Goal: Task Accomplishment & Management: Manage account settings

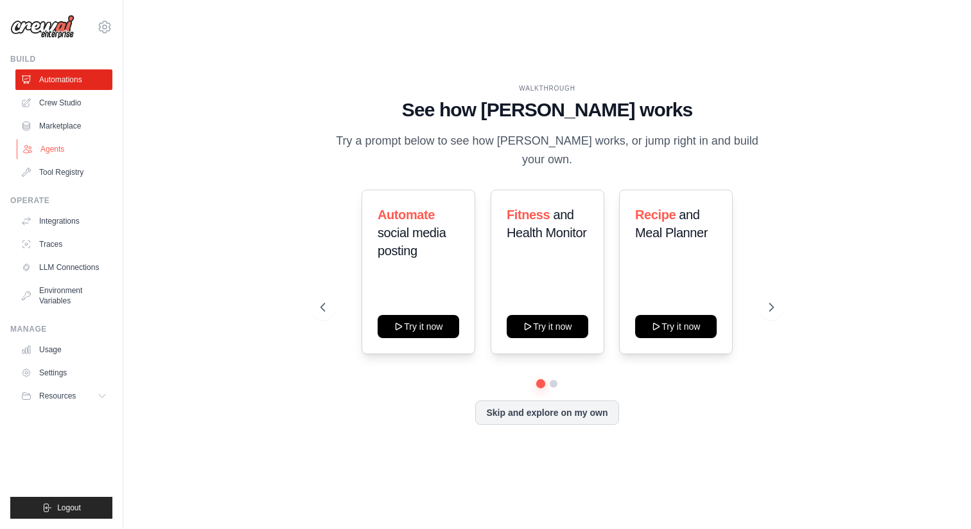
click at [62, 139] on link "Agents" at bounding box center [65, 149] width 97 height 21
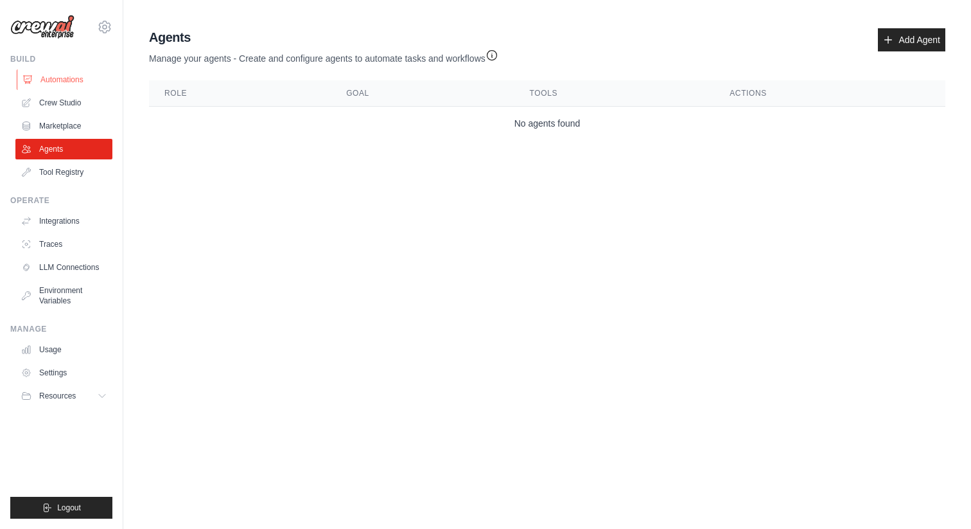
click at [60, 73] on link "Automations" at bounding box center [65, 79] width 97 height 21
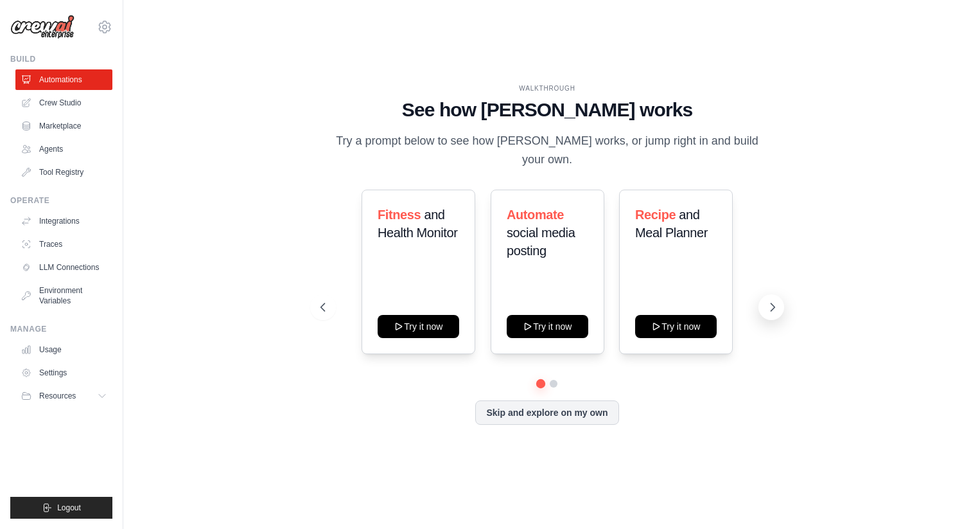
click at [775, 301] on icon at bounding box center [772, 307] width 13 height 13
click at [595, 399] on button "Skip and explore on my own" at bounding box center [546, 411] width 143 height 24
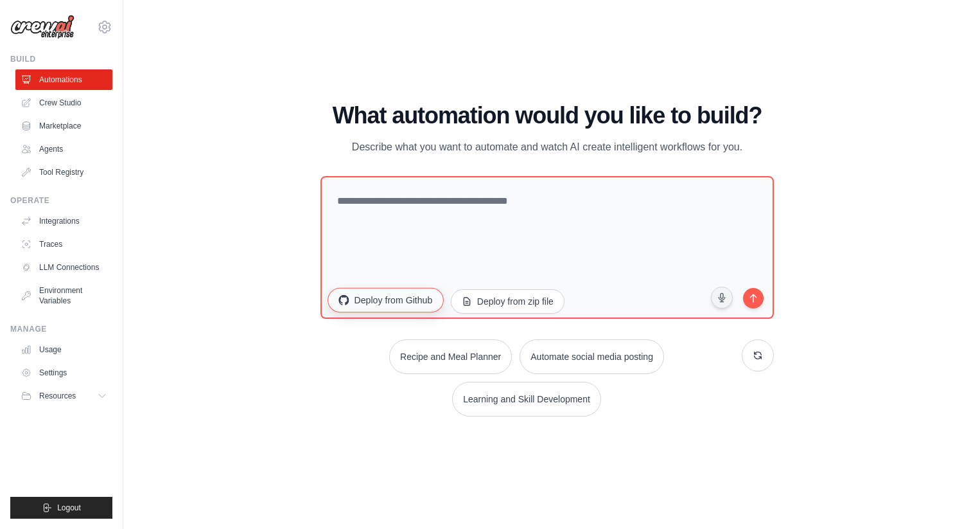
click at [405, 302] on button "Deploy from Github" at bounding box center [386, 299] width 116 height 24
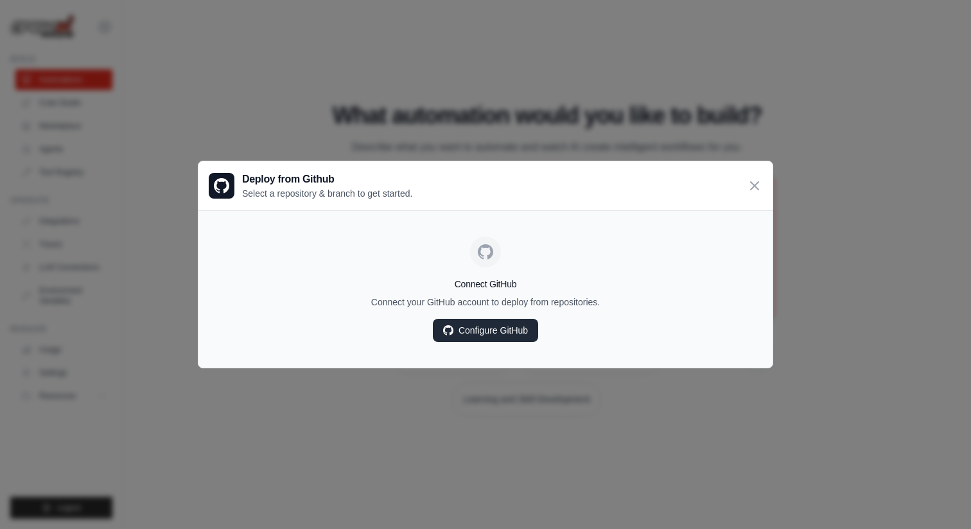
click at [507, 333] on link "Configure GitHub" at bounding box center [485, 330] width 105 height 23
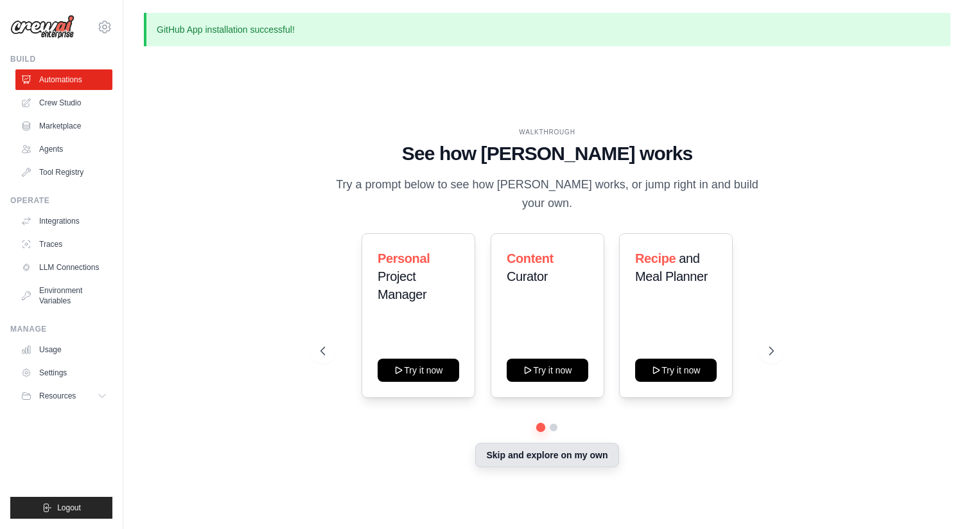
click at [502, 445] on button "Skip and explore on my own" at bounding box center [546, 454] width 143 height 24
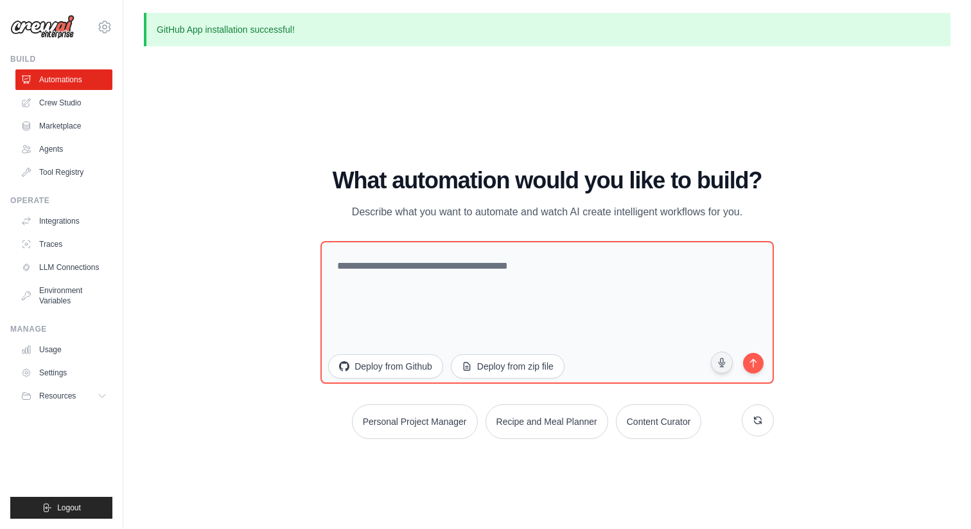
click at [274, 28] on p "GitHub App installation successful!" at bounding box center [547, 29] width 807 height 33
click at [60, 291] on link "Environment Variables" at bounding box center [65, 295] width 97 height 31
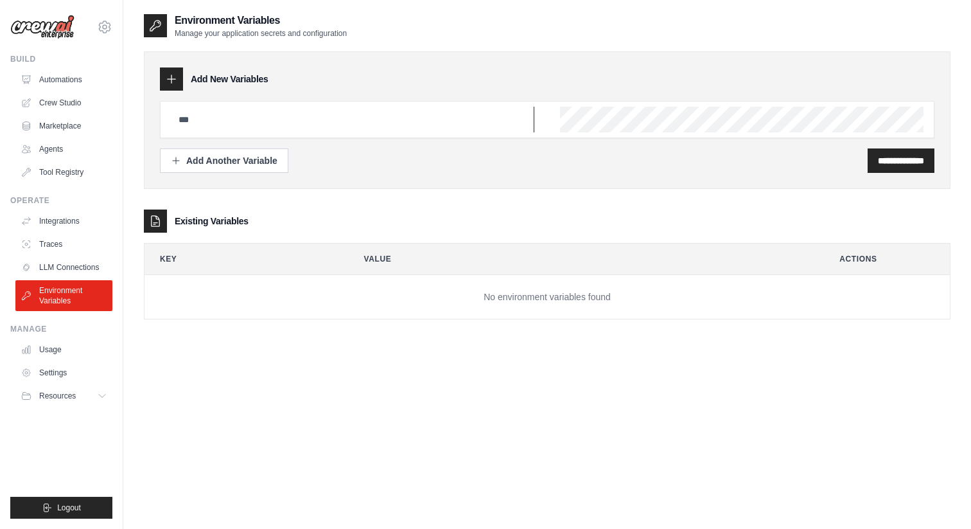
click at [287, 117] on input "text" at bounding box center [352, 120] width 363 height 26
click at [228, 118] on input "text" at bounding box center [352, 120] width 363 height 26
paste input "**********"
type input "**********"
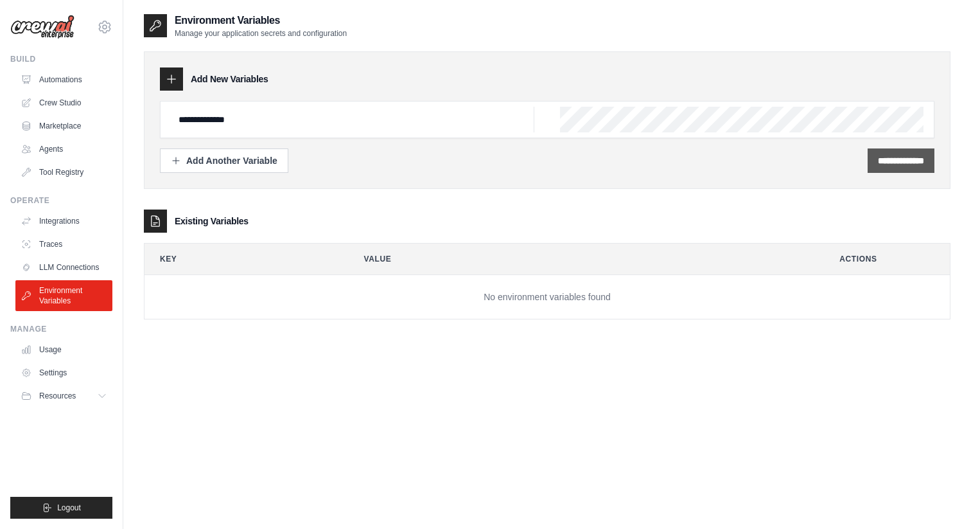
click at [887, 159] on input "**********" at bounding box center [901, 160] width 46 height 13
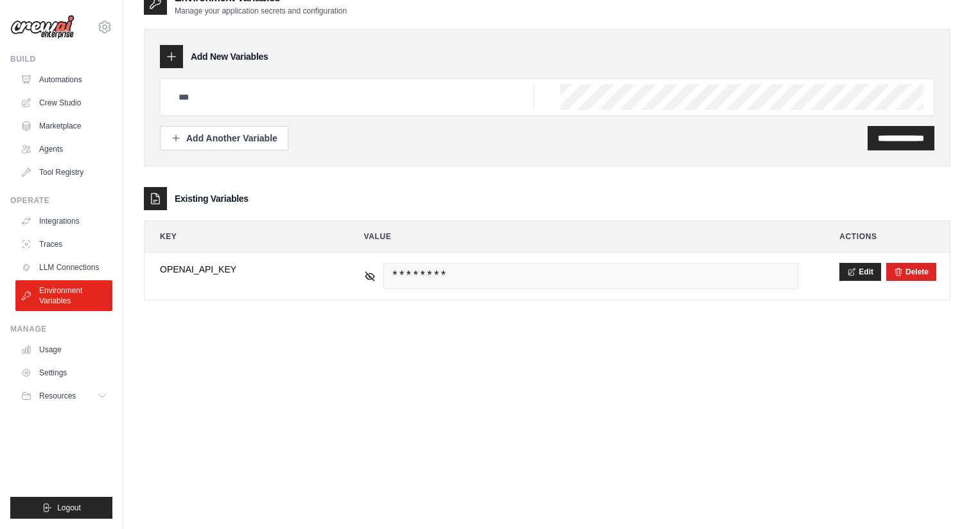
scroll to position [69, 0]
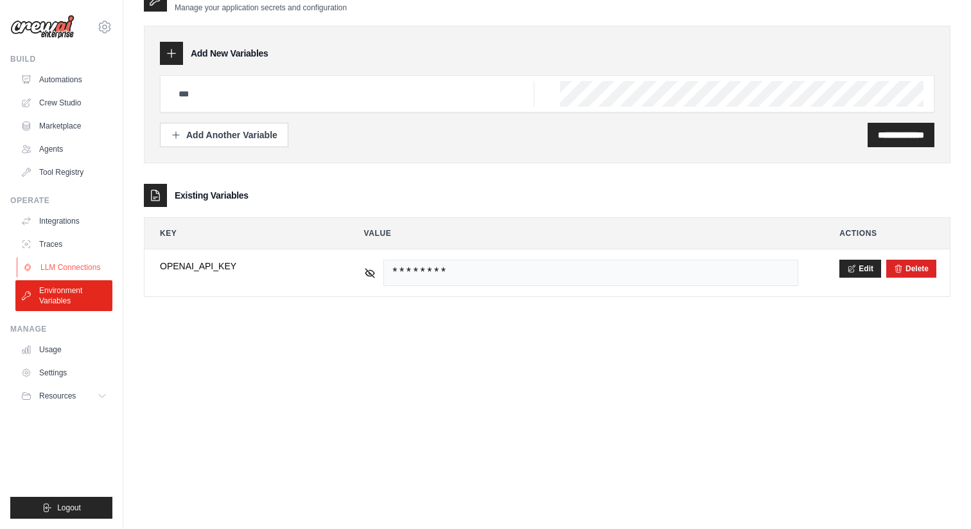
click at [76, 267] on link "LLM Connections" at bounding box center [65, 267] width 97 height 21
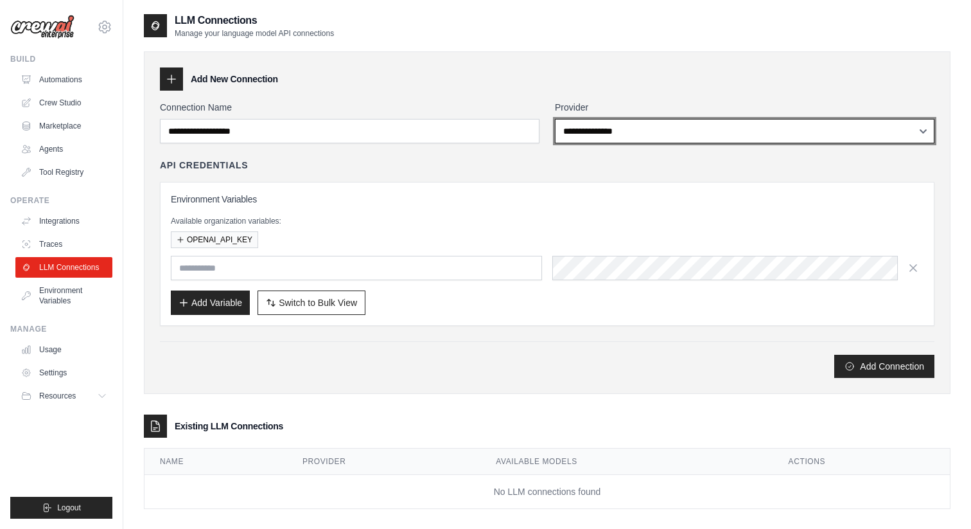
click at [636, 127] on select "**********" at bounding box center [745, 131] width 380 height 24
select select "******"
click at [555, 119] on select "**********" at bounding box center [745, 131] width 380 height 24
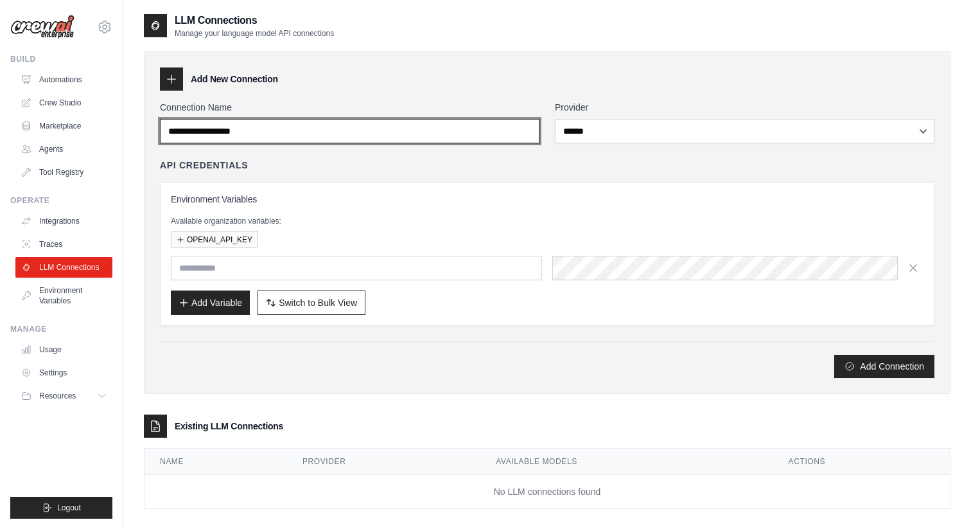
click at [420, 125] on input "Connection Name" at bounding box center [350, 131] width 380 height 24
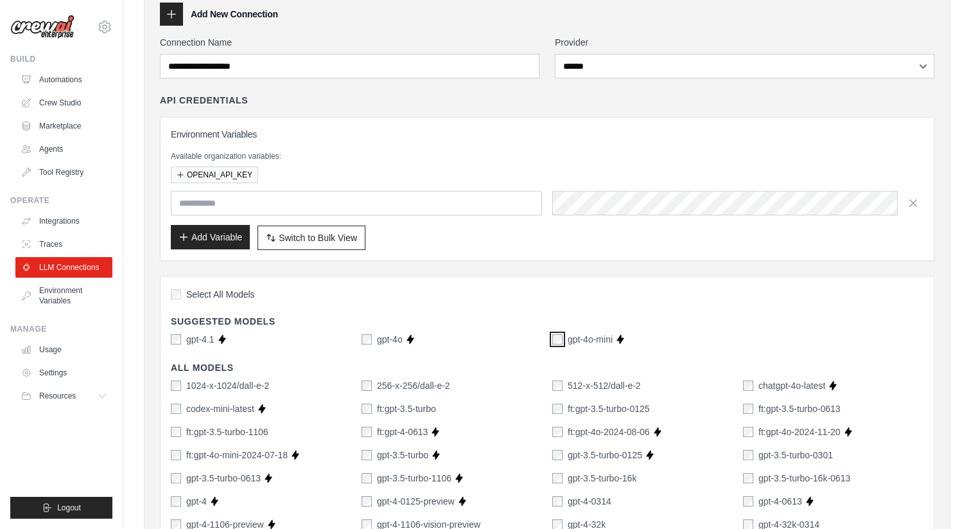
scroll to position [61, 0]
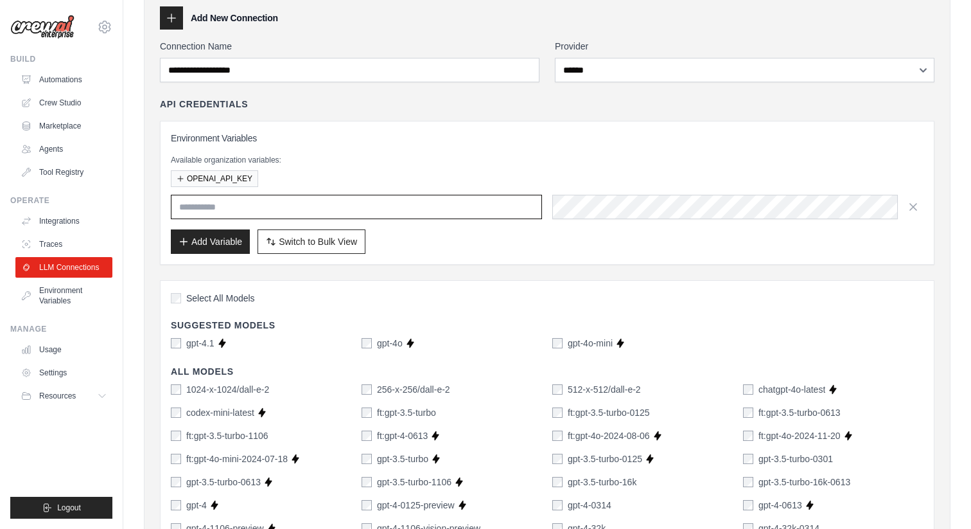
click at [240, 202] on input "text" at bounding box center [356, 207] width 371 height 24
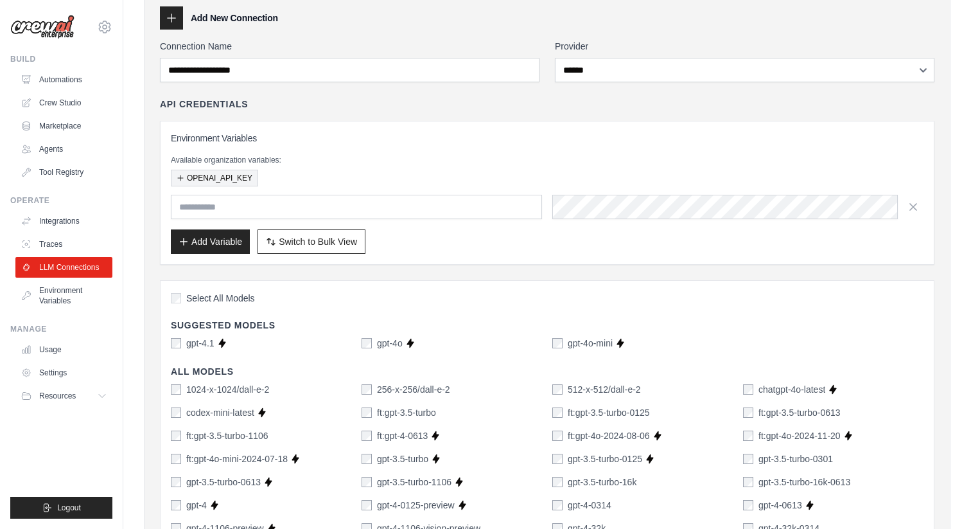
click at [228, 176] on button "OPENAI_API_KEY" at bounding box center [214, 178] width 87 height 17
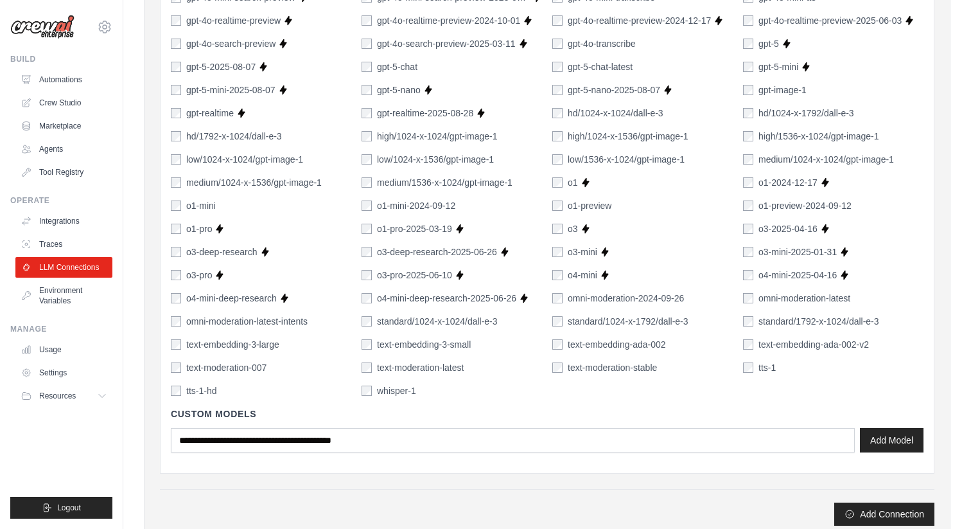
scroll to position [947, 0]
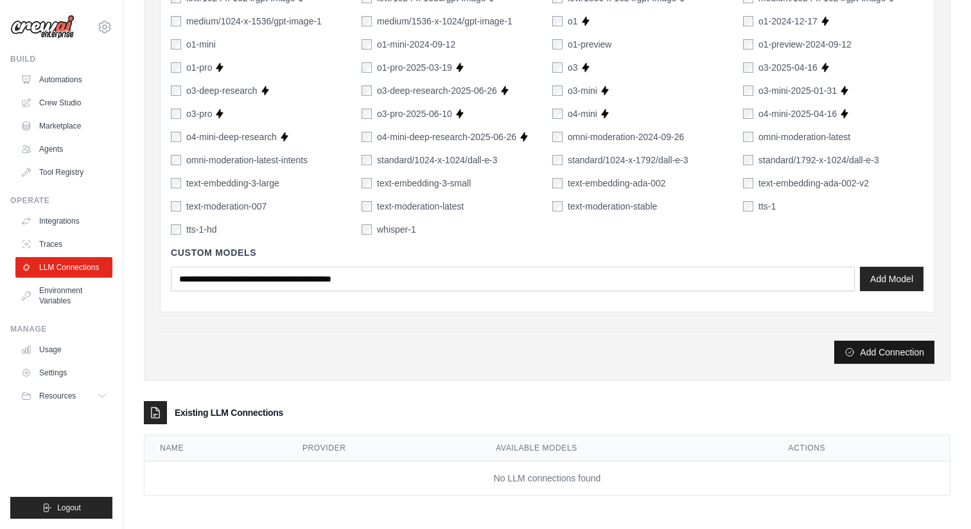
click at [893, 355] on button "Add Connection" at bounding box center [884, 351] width 100 height 23
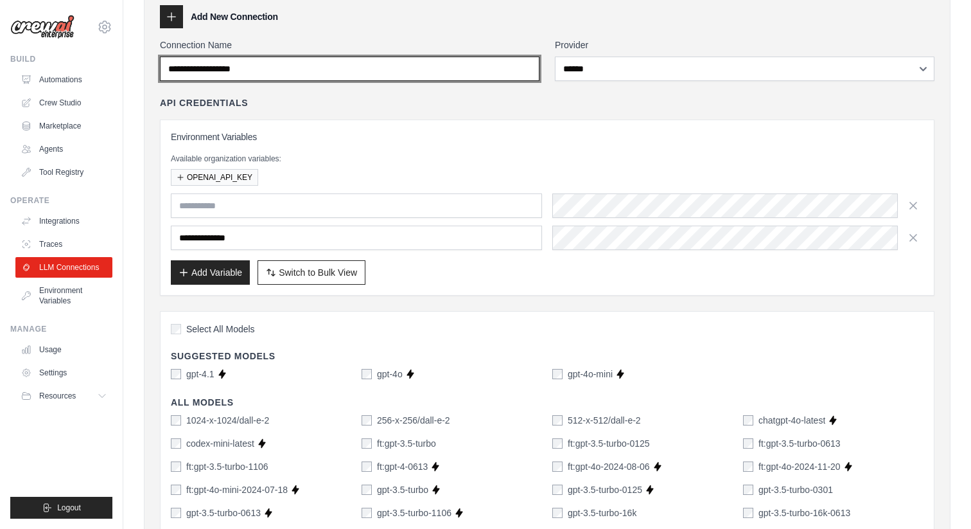
scroll to position [0, 0]
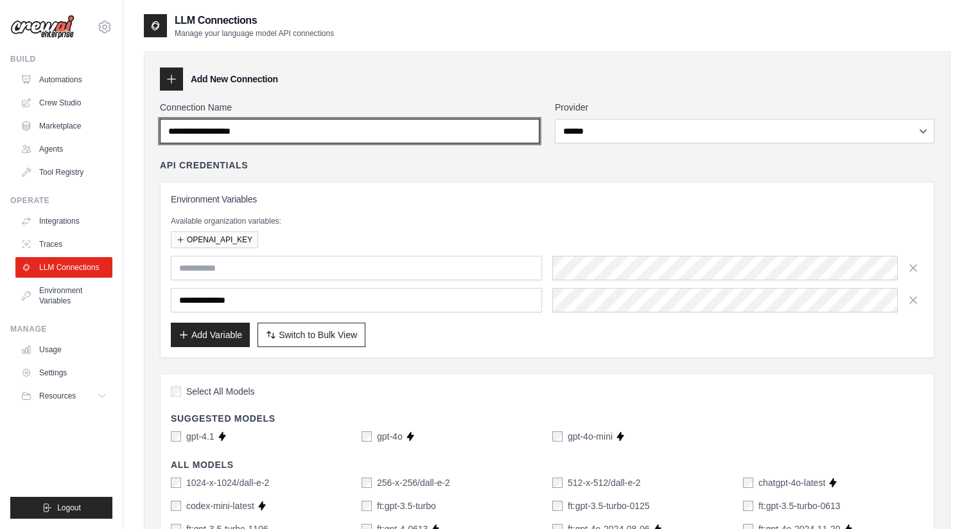
click at [346, 131] on input "Connection Name" at bounding box center [350, 131] width 380 height 24
click at [274, 127] on input "Connection Name" at bounding box center [350, 131] width 380 height 24
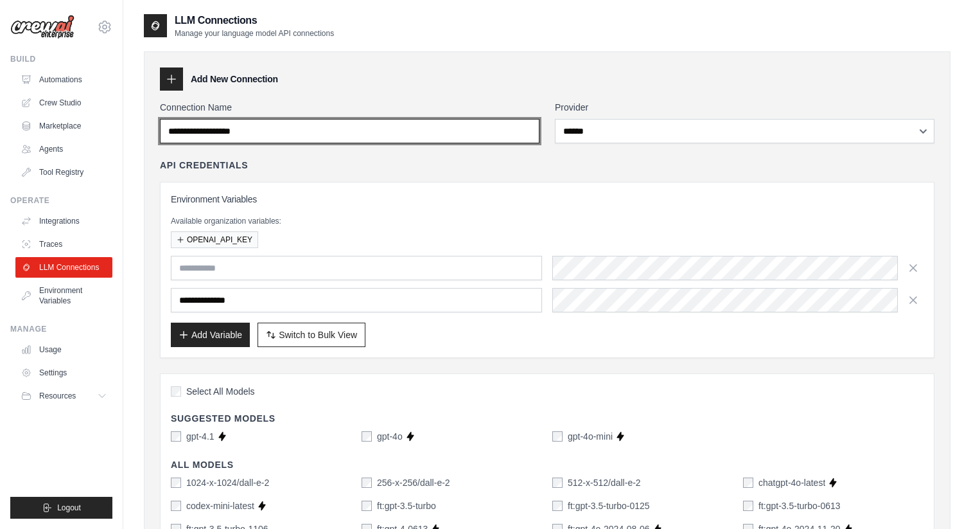
click at [274, 127] on input "Connection Name" at bounding box center [350, 131] width 380 height 24
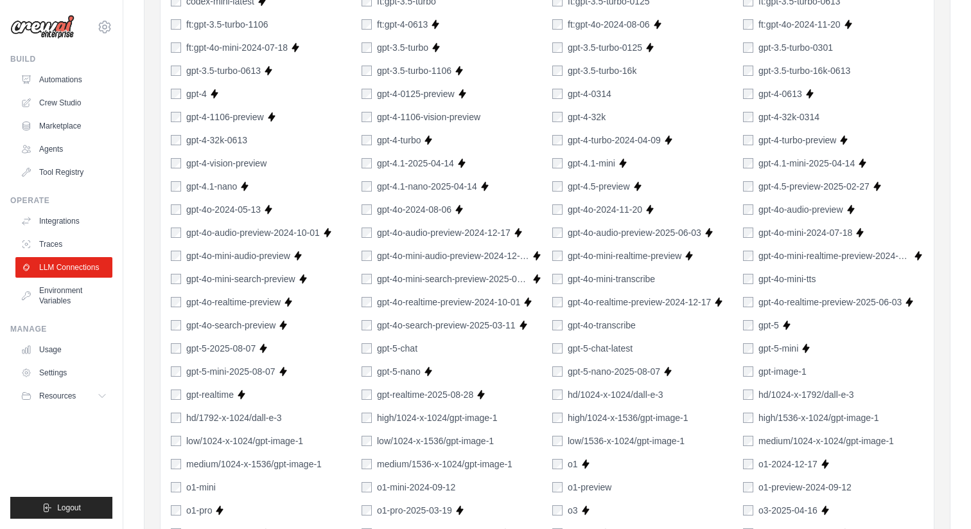
scroll to position [947, 0]
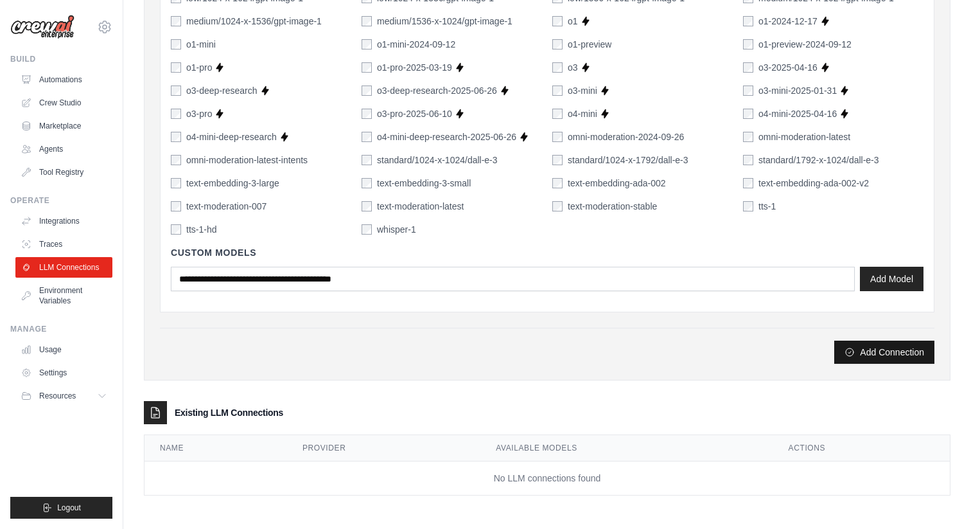
type input "**********"
click at [878, 358] on button "Add Connection" at bounding box center [884, 351] width 100 height 23
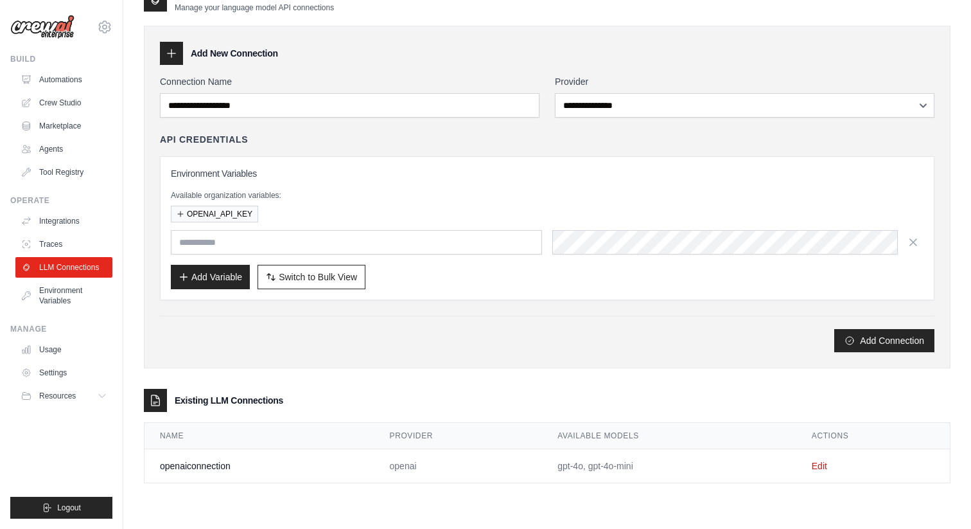
scroll to position [0, 0]
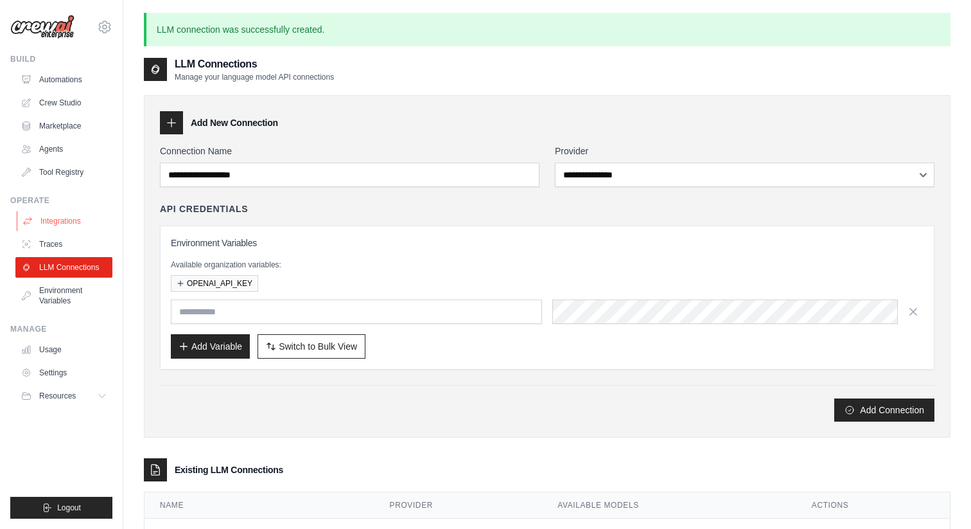
click at [62, 223] on link "Integrations" at bounding box center [65, 221] width 97 height 21
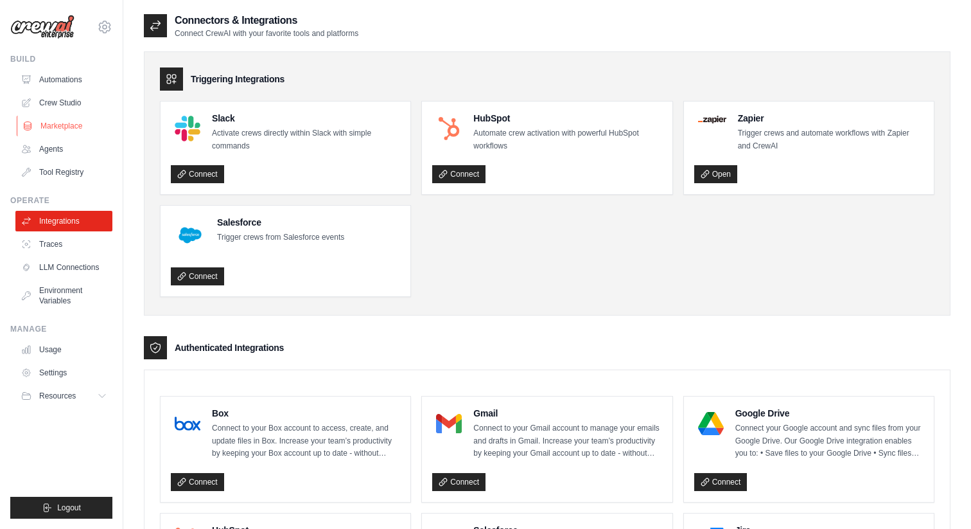
click at [50, 120] on link "Marketplace" at bounding box center [65, 126] width 97 height 21
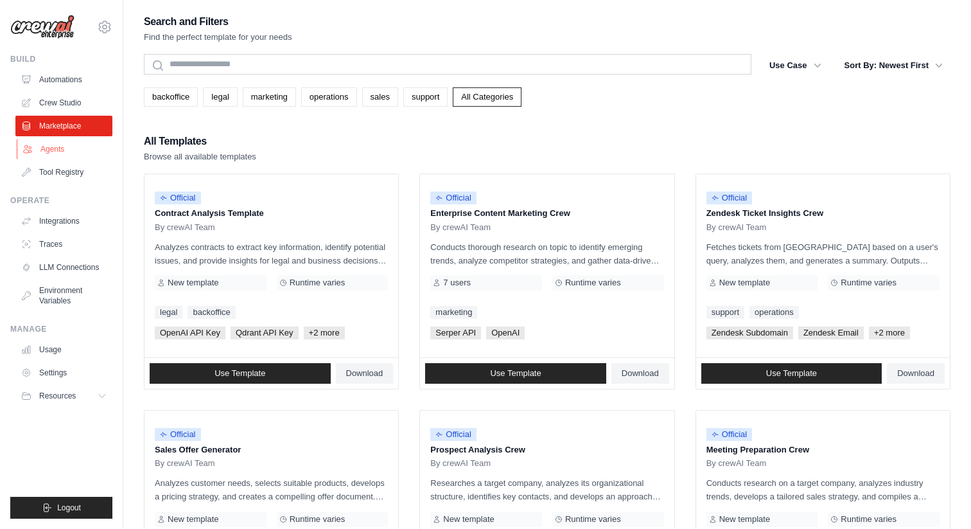
click at [48, 150] on link "Agents" at bounding box center [65, 149] width 97 height 21
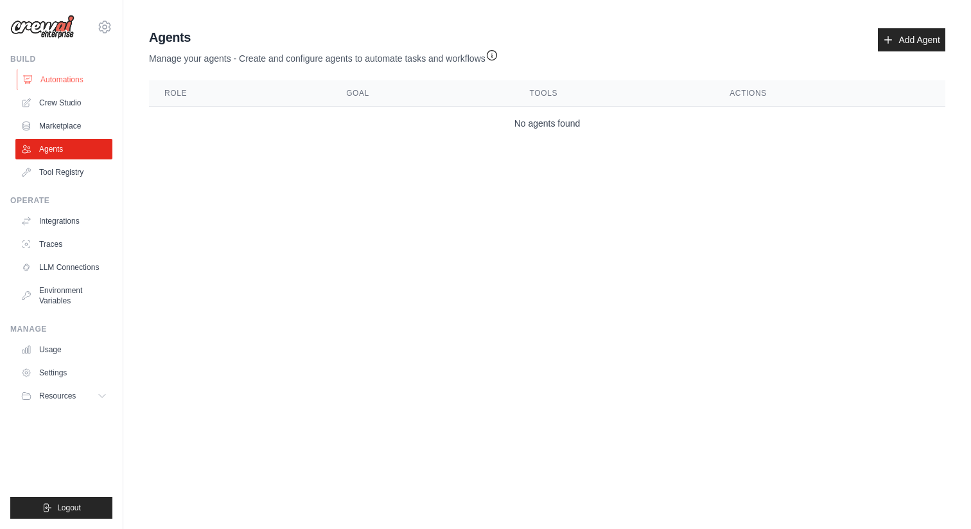
click at [50, 71] on link "Automations" at bounding box center [65, 79] width 97 height 21
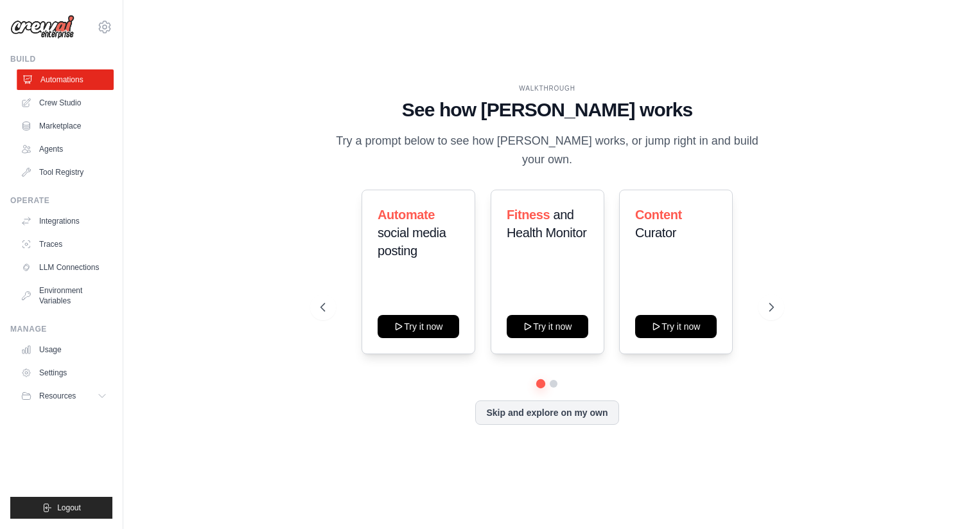
click at [62, 74] on link "Automations" at bounding box center [65, 79] width 97 height 21
click at [105, 22] on icon at bounding box center [105, 26] width 12 height 11
click at [107, 30] on icon at bounding box center [104, 26] width 15 height 15
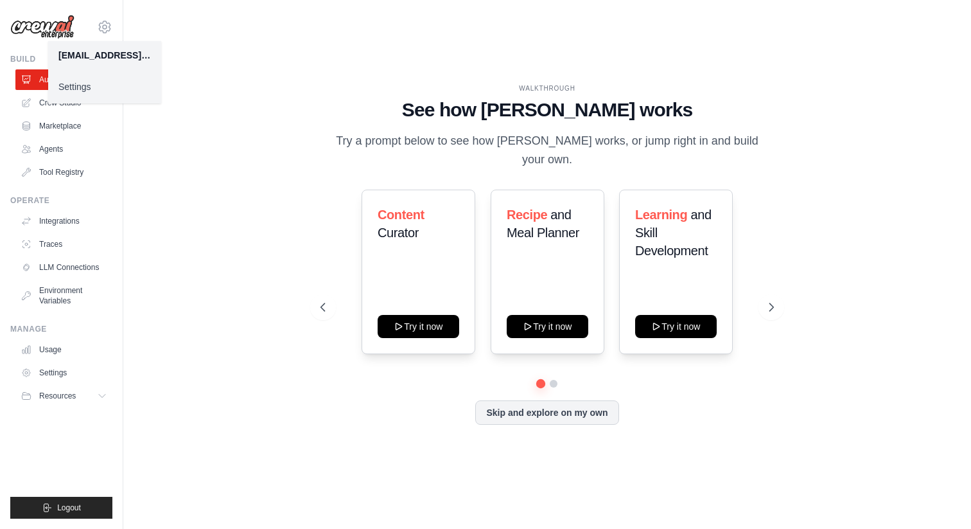
click at [101, 85] on link "Settings" at bounding box center [104, 86] width 113 height 23
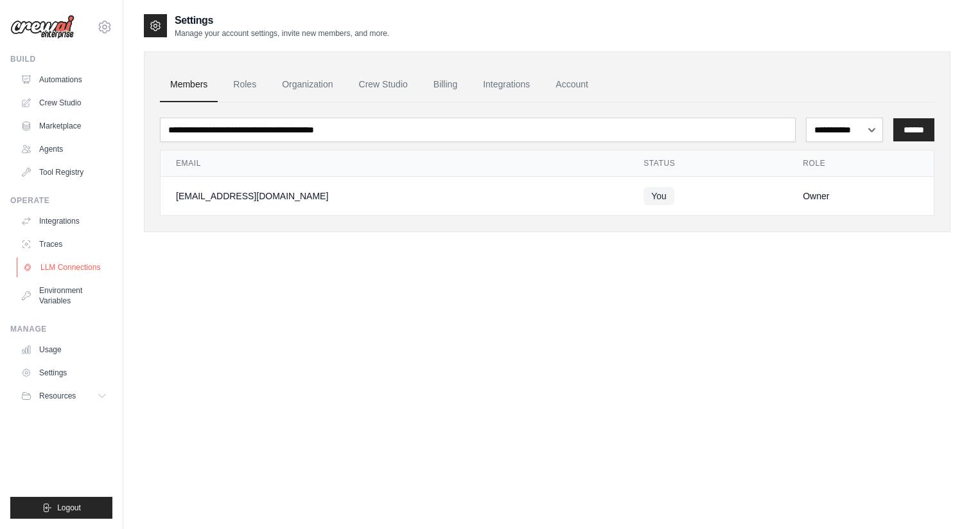
scroll to position [26, 0]
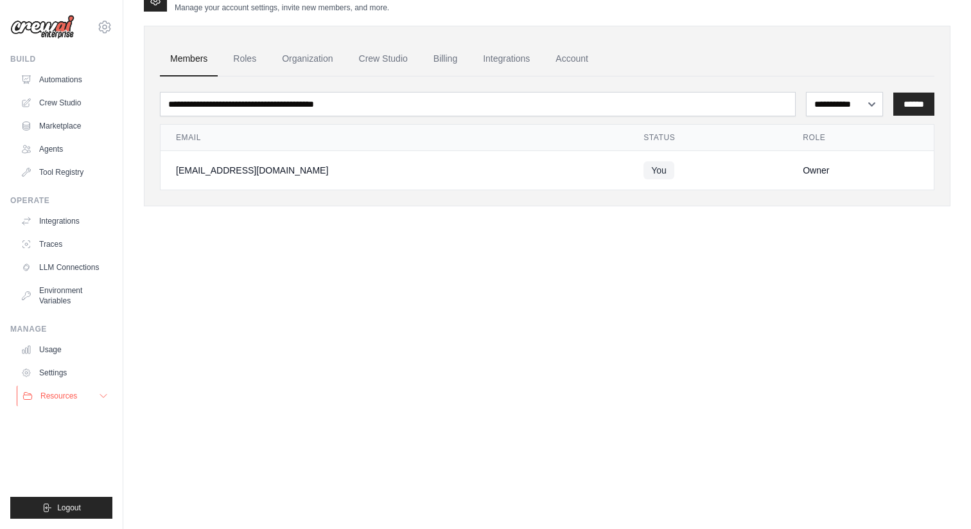
click at [72, 390] on span "Resources" at bounding box center [58, 395] width 37 height 10
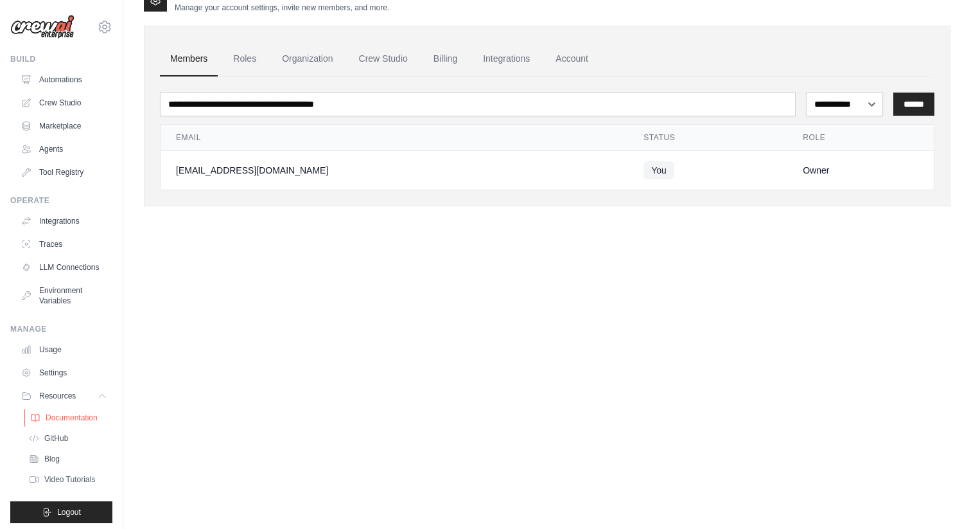
scroll to position [4, 0]
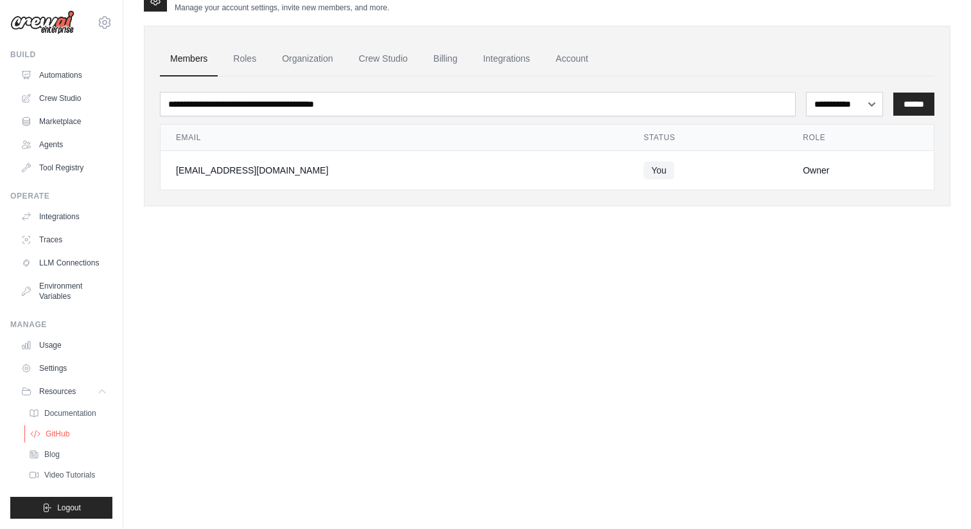
click at [73, 435] on link "GitHub" at bounding box center [68, 433] width 89 height 18
